Goal: Task Accomplishment & Management: Manage account settings

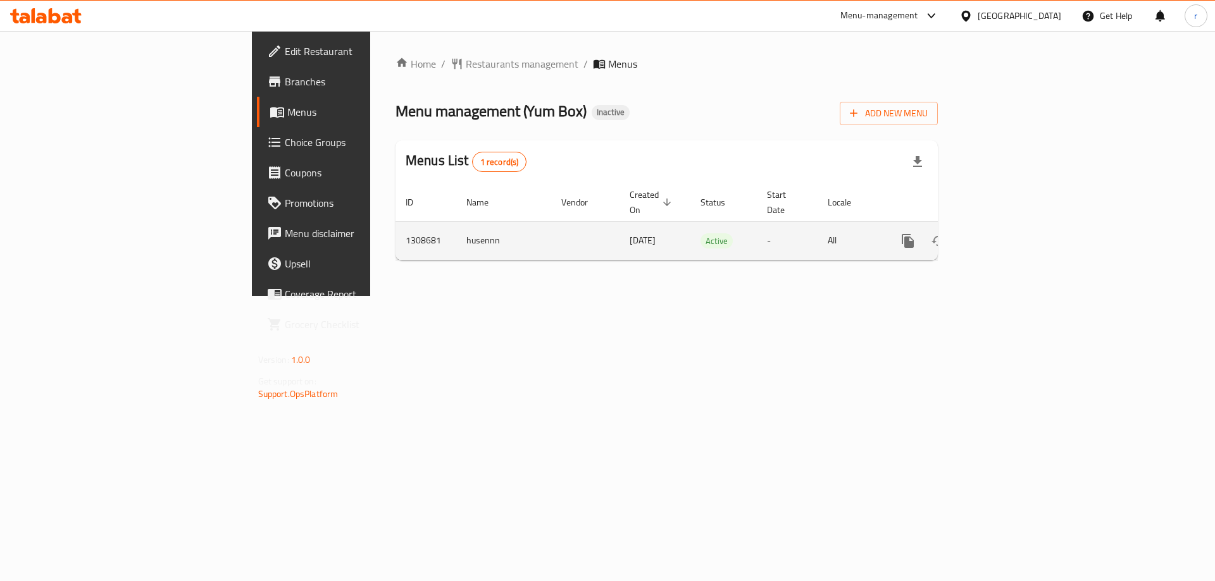
click at [1007, 233] on icon "enhanced table" at bounding box center [998, 240] width 15 height 15
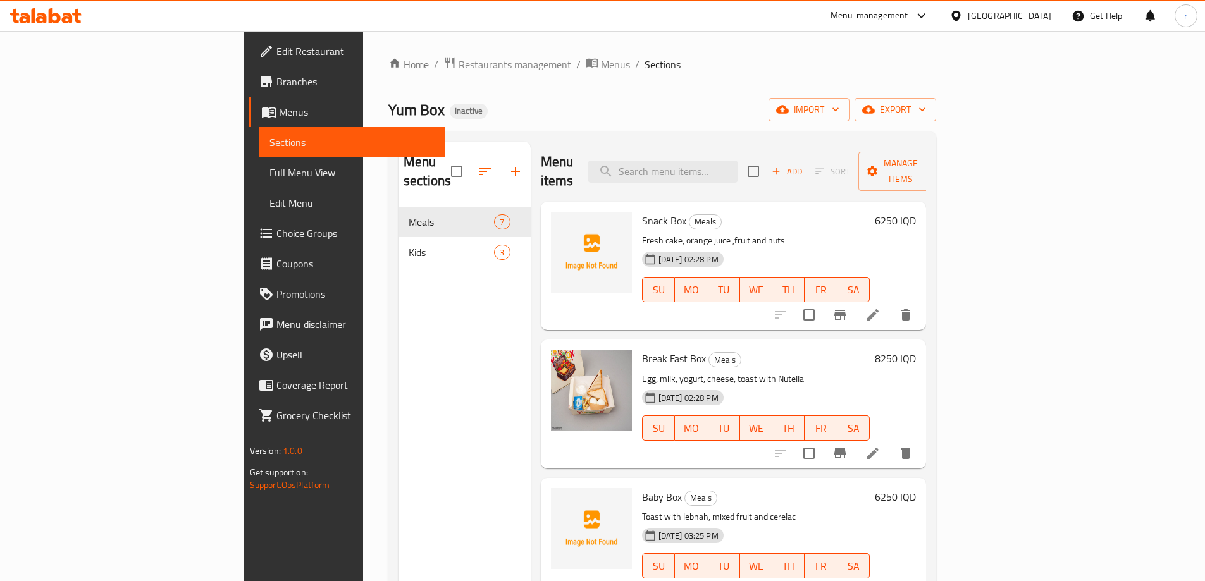
click at [631, 108] on div "Yum Box Inactive import export" at bounding box center [662, 109] width 548 height 23
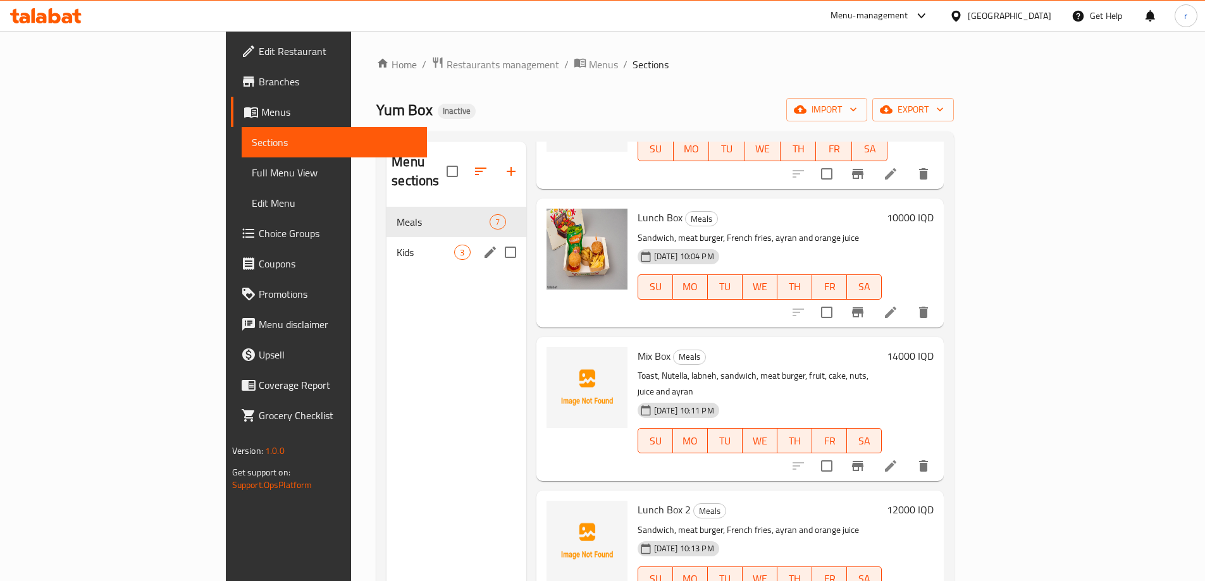
click at [397, 245] on span "Kids" at bounding box center [426, 252] width 58 height 15
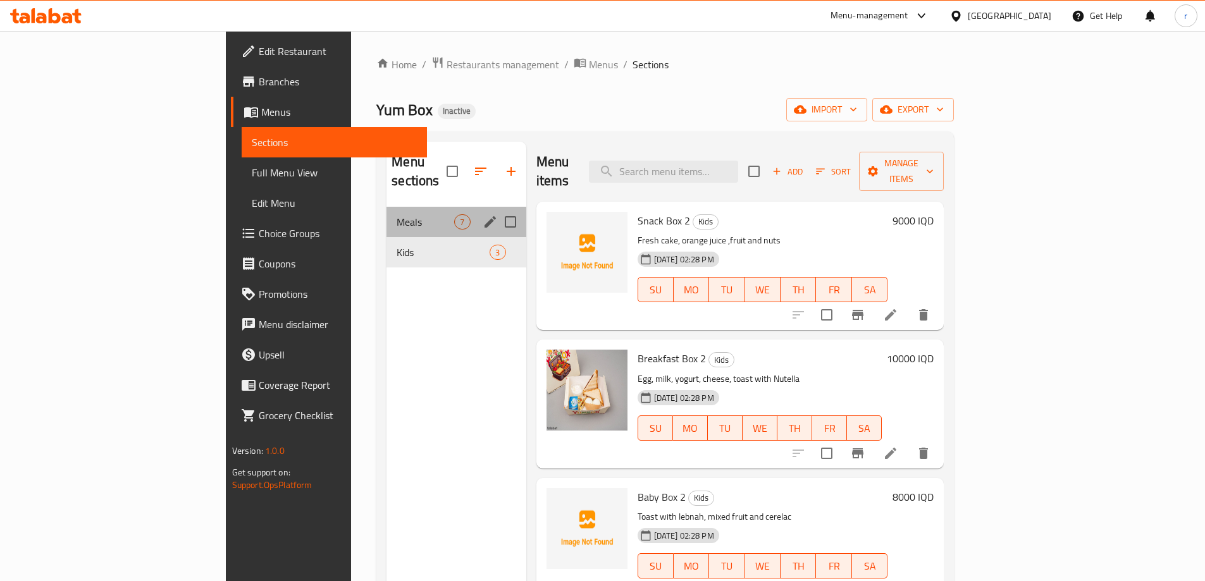
click at [397, 214] on span "Meals" at bounding box center [426, 221] width 58 height 15
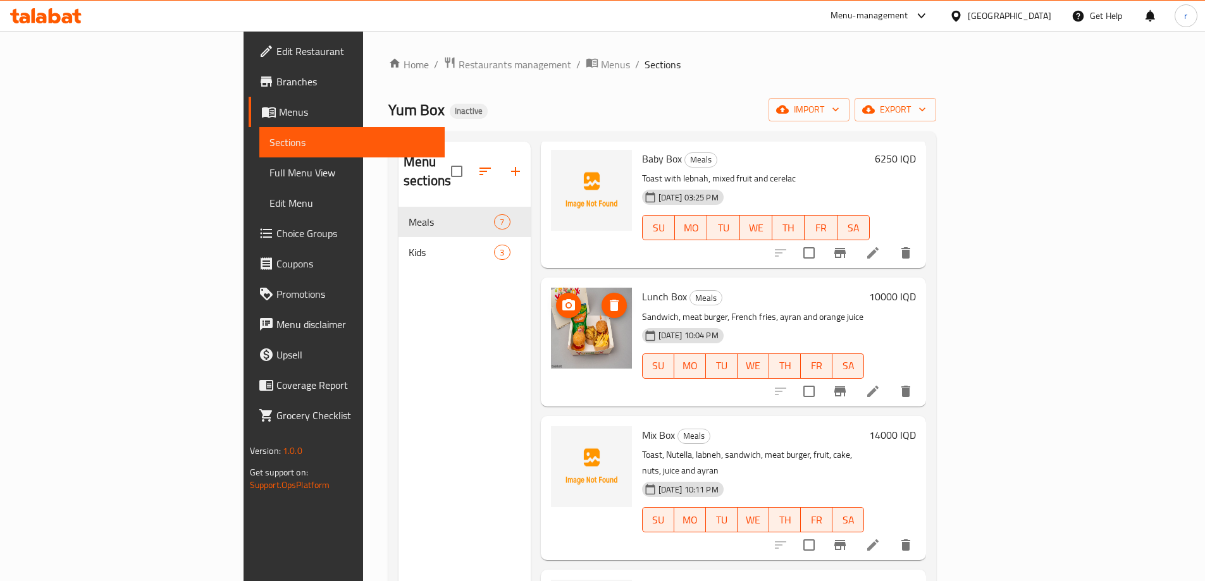
scroll to position [418, 0]
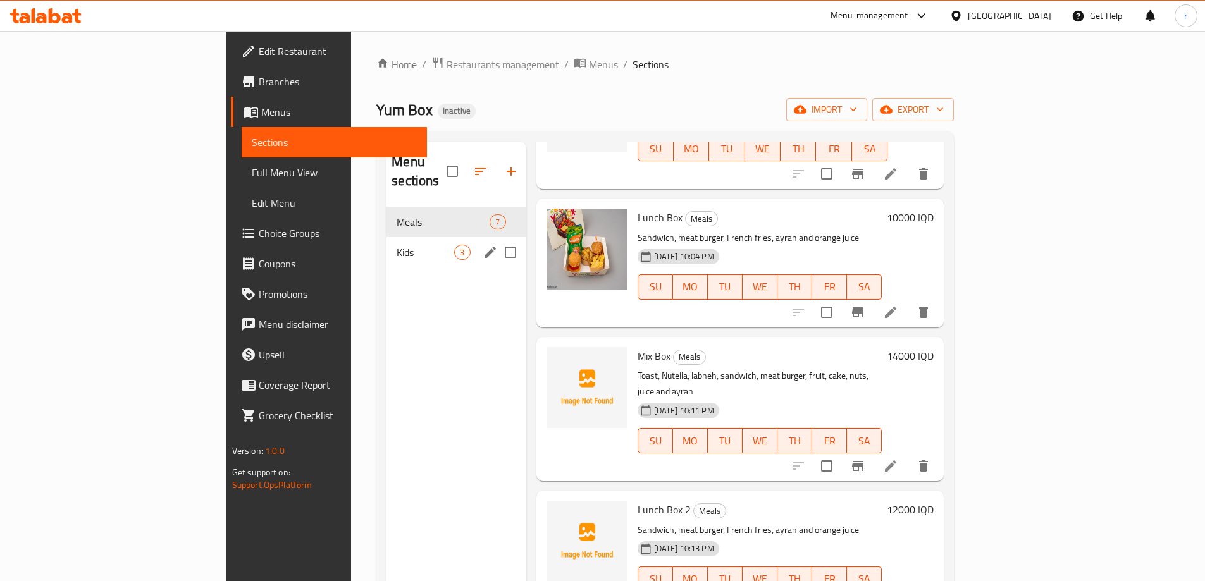
click at [397, 245] on span "Kids" at bounding box center [426, 252] width 58 height 15
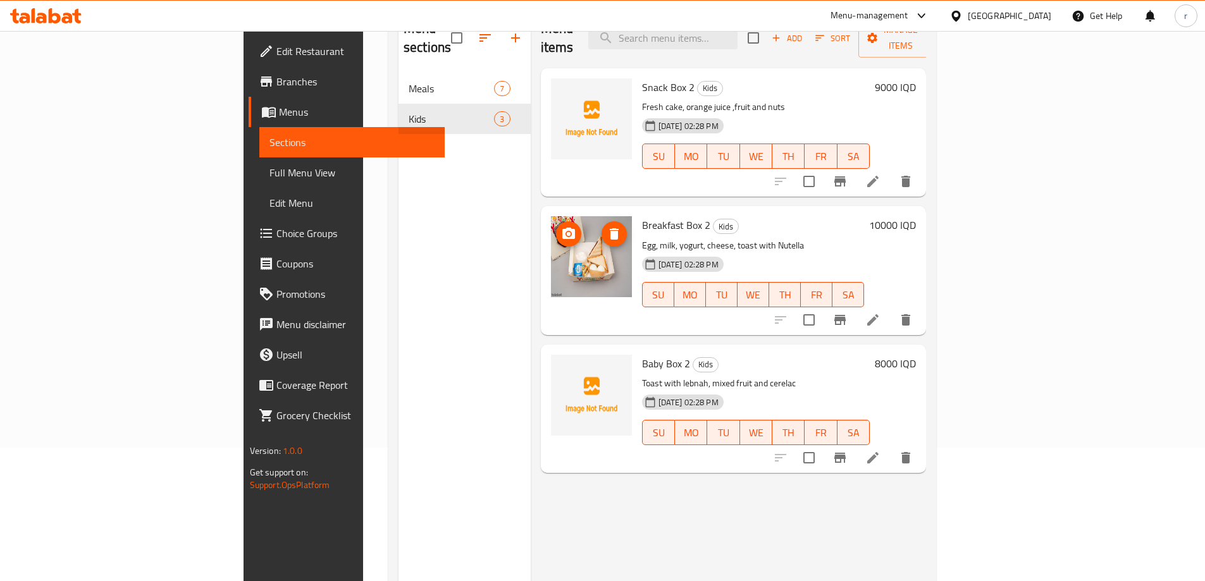
scroll to position [177, 0]
